Goal: Find contact information: Find contact information

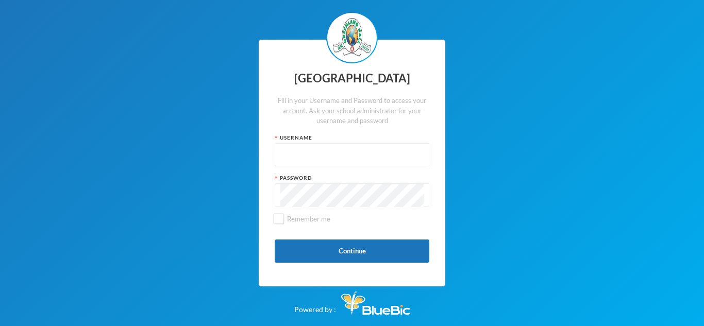
click at [395, 156] on input "text" at bounding box center [352, 155] width 143 height 23
type input "glh25cs25"
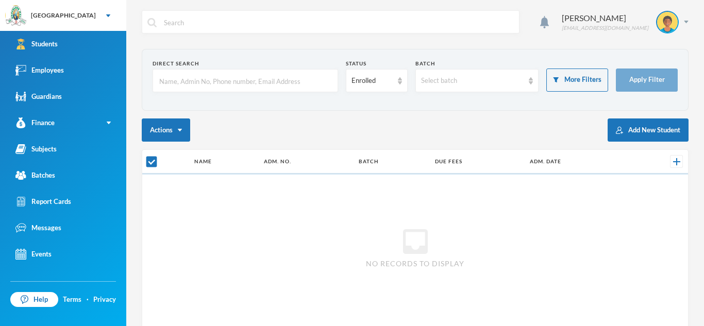
checkbox input "false"
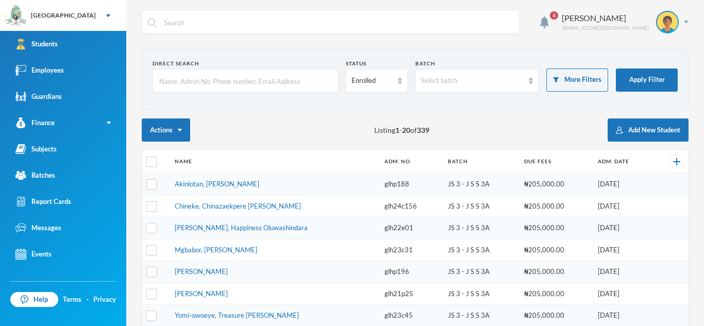
click at [250, 86] on input "text" at bounding box center [245, 81] width 174 height 23
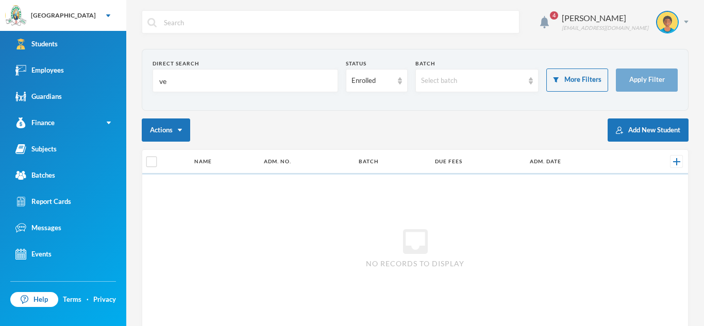
type input "v"
click at [206, 81] on input "Izomah" at bounding box center [245, 81] width 174 height 23
type input "I"
type input "V"
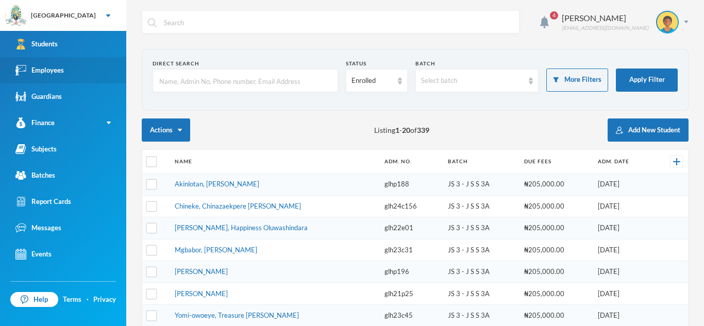
click at [56, 77] on link "Employees" at bounding box center [63, 70] width 126 height 26
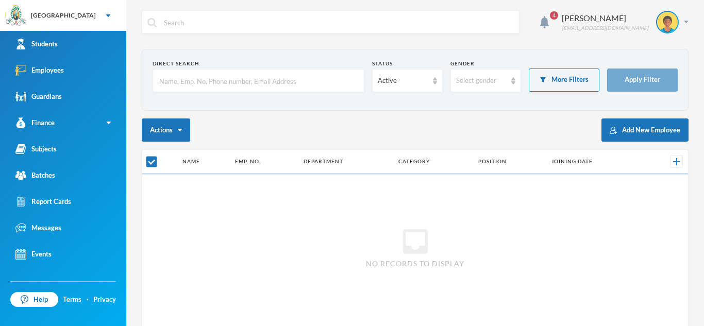
checkbox input "false"
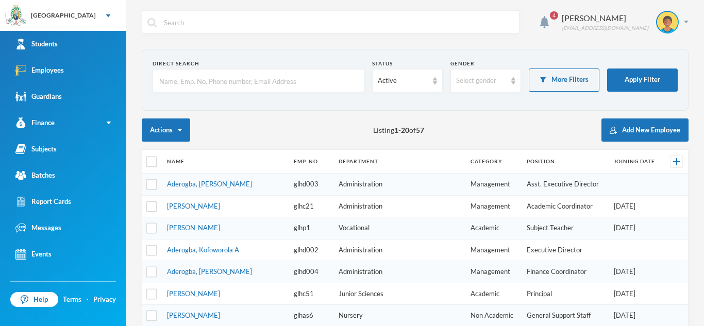
click at [166, 83] on input "text" at bounding box center [258, 81] width 201 height 23
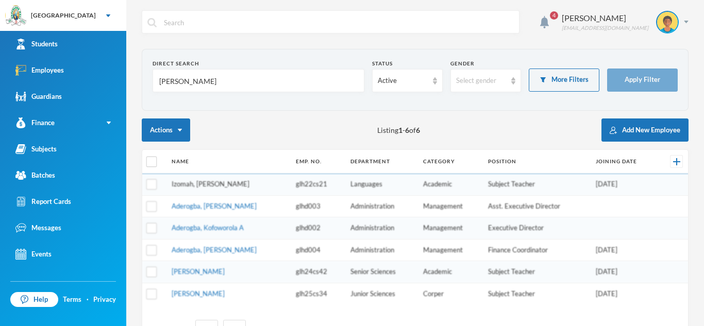
type input "[PERSON_NAME]"
click at [208, 187] on link "Izomah, [PERSON_NAME]" at bounding box center [211, 184] width 78 height 8
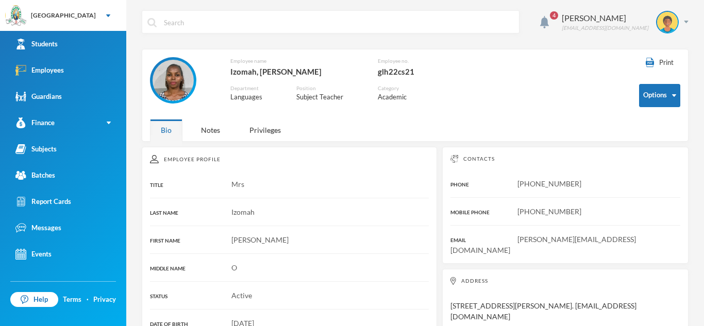
drag, startPoint x: 585, startPoint y: 295, endPoint x: 666, endPoint y: 299, distance: 81.0
click at [666, 299] on div "Address [STREET_ADDRESS][PERSON_NAME]. [EMAIL_ADDRESS][DOMAIN_NAME]" at bounding box center [565, 299] width 246 height 61
copy div "[EMAIL_ADDRESS][DOMAIN_NAME]"
